Goal: Task Accomplishment & Management: Complete application form

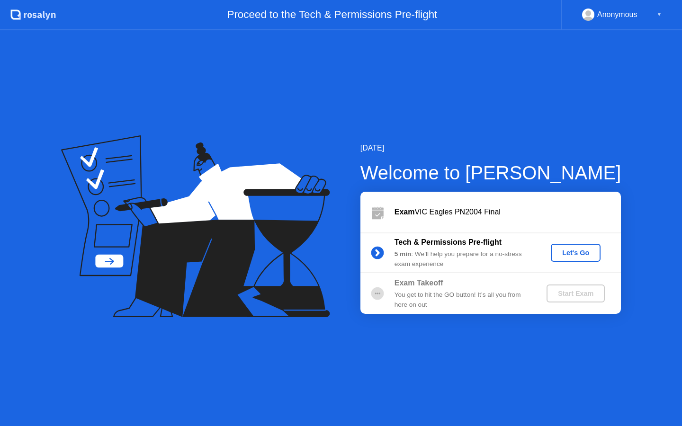
click at [586, 253] on div "Let's Go" at bounding box center [576, 253] width 42 height 8
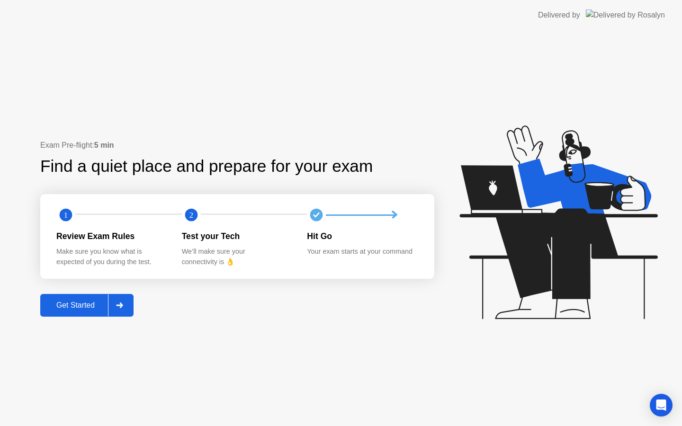
click at [120, 302] on div at bounding box center [119, 306] width 23 height 22
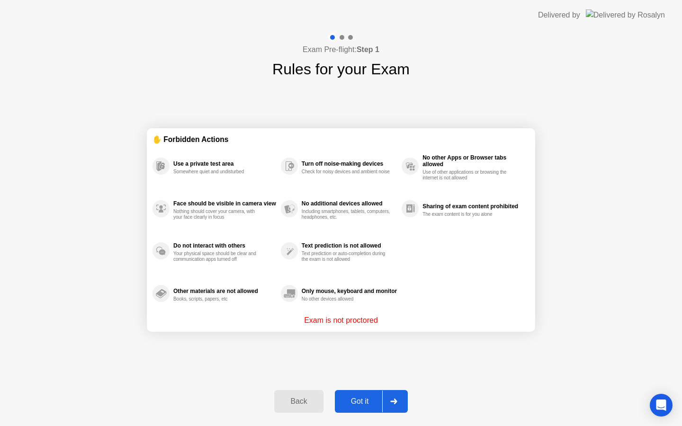
click at [372, 402] on div "Got it" at bounding box center [360, 401] width 45 height 9
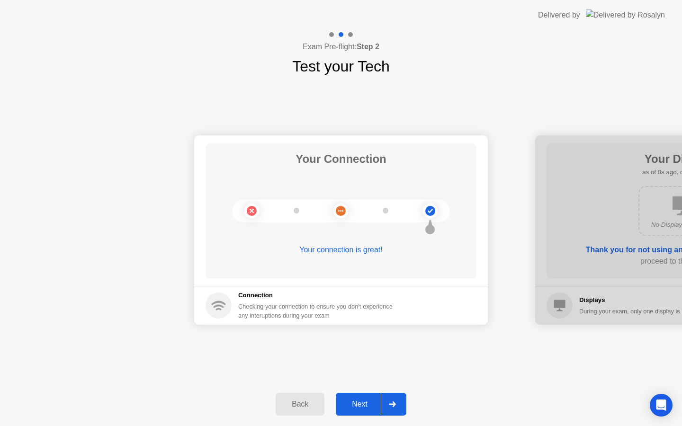
click at [378, 400] on div "Next" at bounding box center [360, 404] width 42 height 9
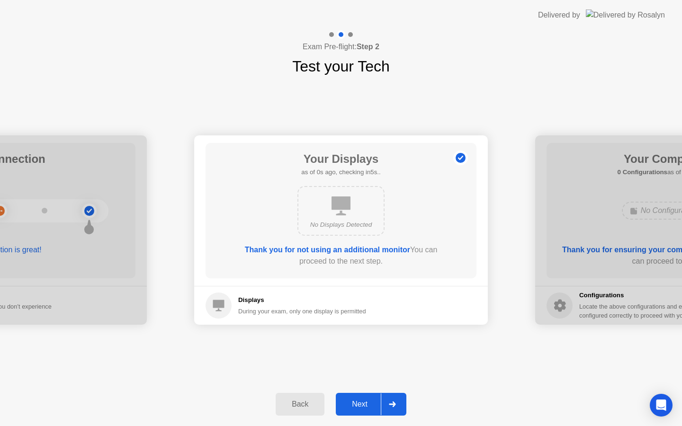
click at [379, 406] on div "Next" at bounding box center [360, 404] width 42 height 9
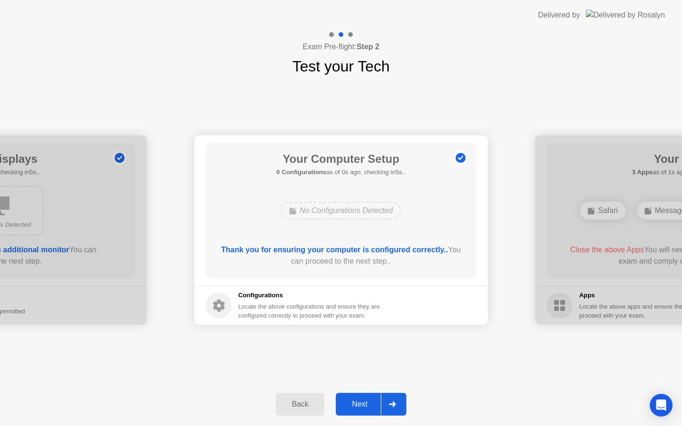
click at [379, 406] on div "Next" at bounding box center [360, 404] width 42 height 9
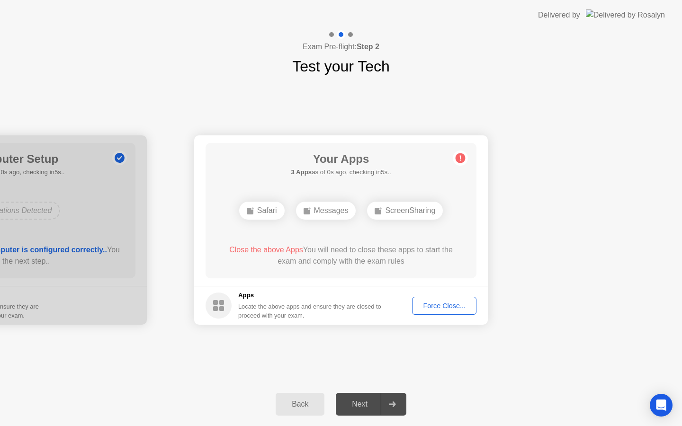
click at [446, 309] on div "Force Close..." at bounding box center [444, 306] width 58 height 8
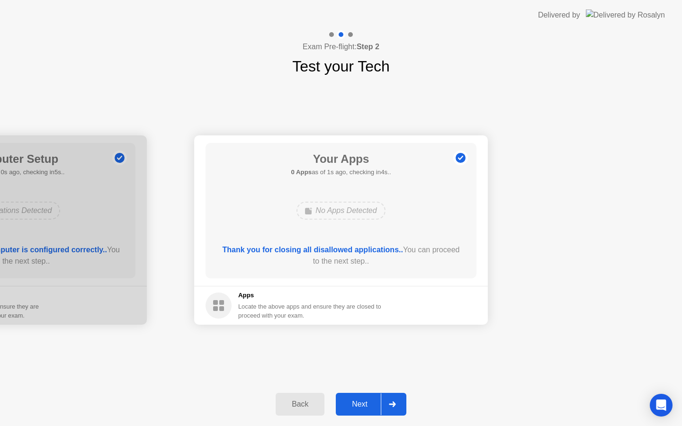
click at [379, 402] on div "Next" at bounding box center [360, 404] width 42 height 9
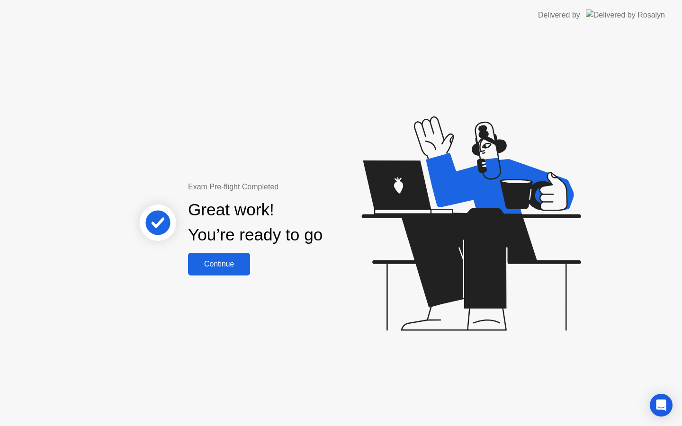
click at [229, 275] on button "Continue" at bounding box center [219, 264] width 62 height 23
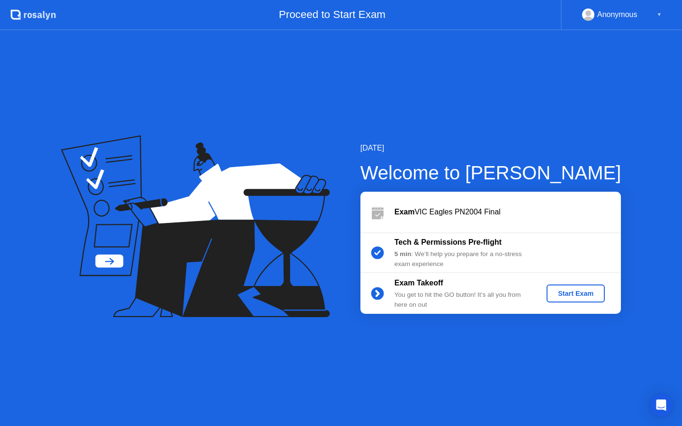
click at [574, 294] on div "Start Exam" at bounding box center [576, 294] width 51 height 8
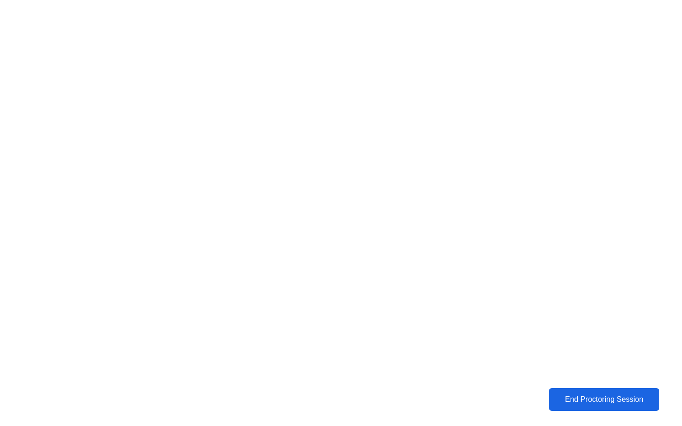
click at [576, 399] on div "End Proctoring Session" at bounding box center [604, 399] width 112 height 9
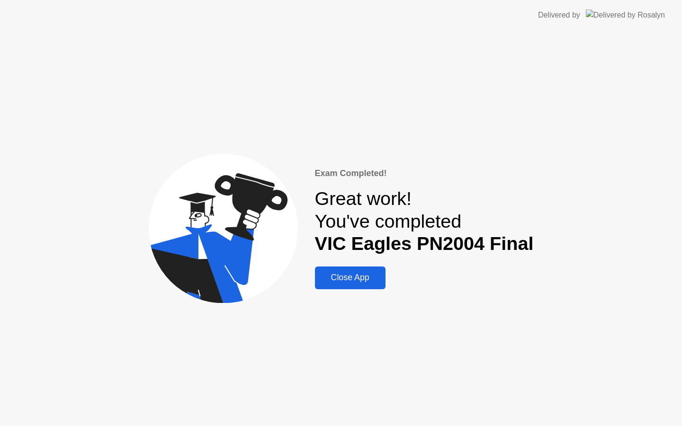
click at [350, 266] on div "Exam Completed! Great work! You've completed VIC Eagles PN2004 Final Close App" at bounding box center [424, 228] width 219 height 122
click at [350, 269] on button "Close App" at bounding box center [350, 278] width 71 height 23
